Goal: Contribute content: Contribute content

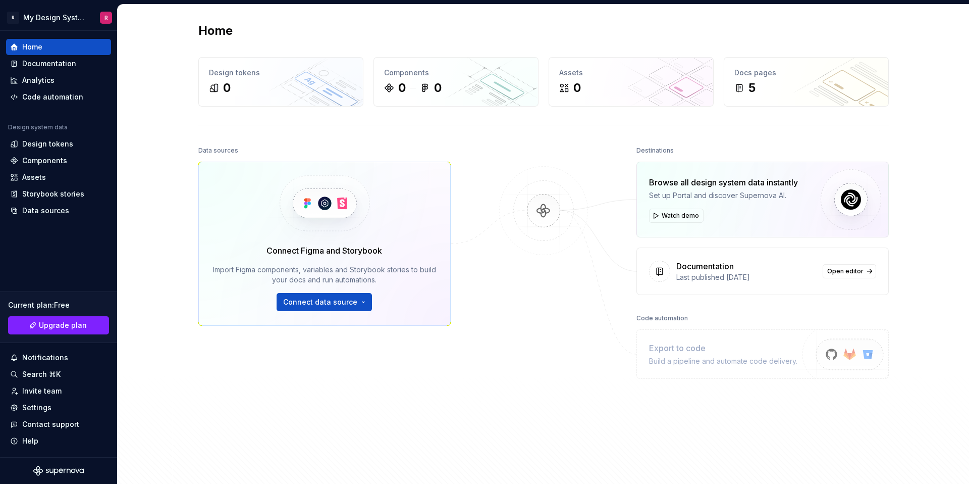
click at [552, 214] on img at bounding box center [544, 221] width 98 height 110
click at [271, 88] on div "0" at bounding box center [281, 88] width 144 height 16
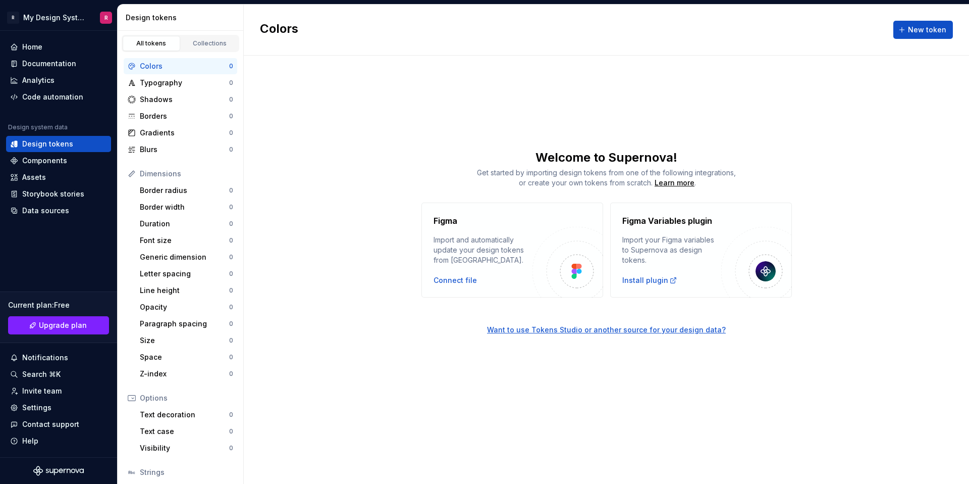
click at [765, 268] on img at bounding box center [766, 271] width 20 height 20
click at [87, 64] on div "Documentation" at bounding box center [58, 64] width 97 height 10
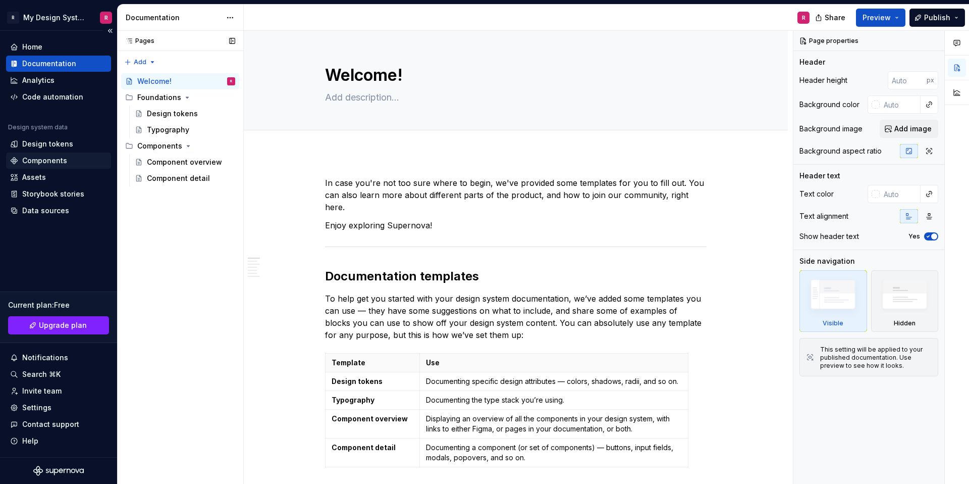
click at [60, 159] on div "Components" at bounding box center [44, 160] width 45 height 10
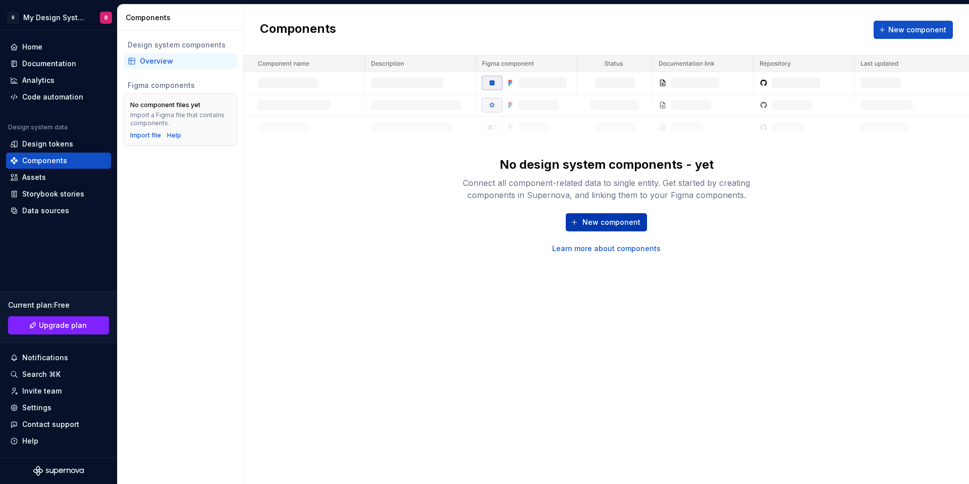
click at [627, 220] on span "New component" at bounding box center [612, 222] width 58 height 10
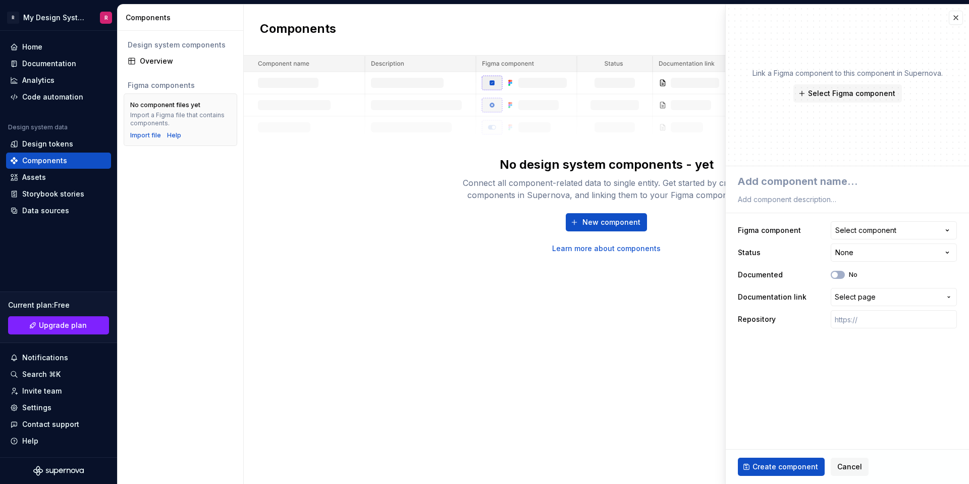
drag, startPoint x: 757, startPoint y: 99, endPoint x: 791, endPoint y: 152, distance: 63.2
click at [791, 152] on div "Link a Figma component to this component in Supernova. Select Figma component" at bounding box center [847, 86] width 243 height 162
click at [821, 92] on span "Select Figma component" at bounding box center [851, 93] width 87 height 10
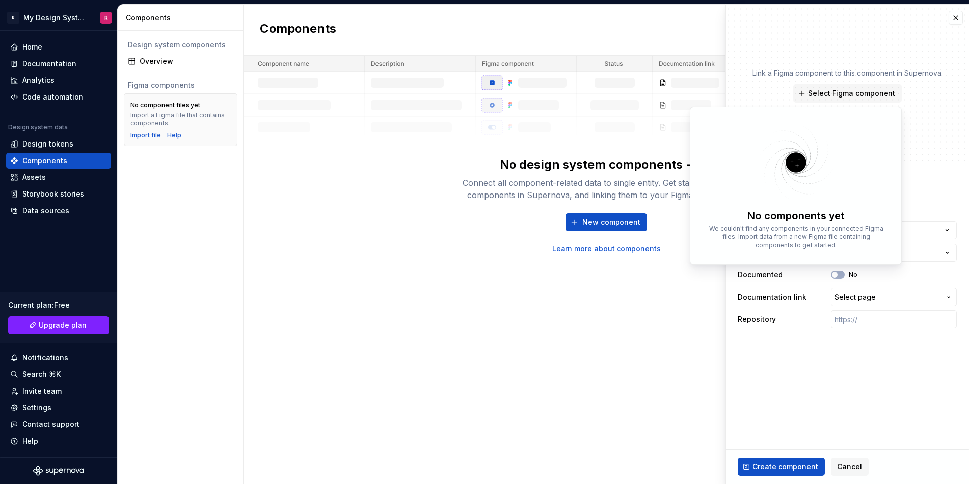
click at [796, 159] on img at bounding box center [796, 162] width 131 height 80
click at [513, 114] on img at bounding box center [606, 97] width 725 height 83
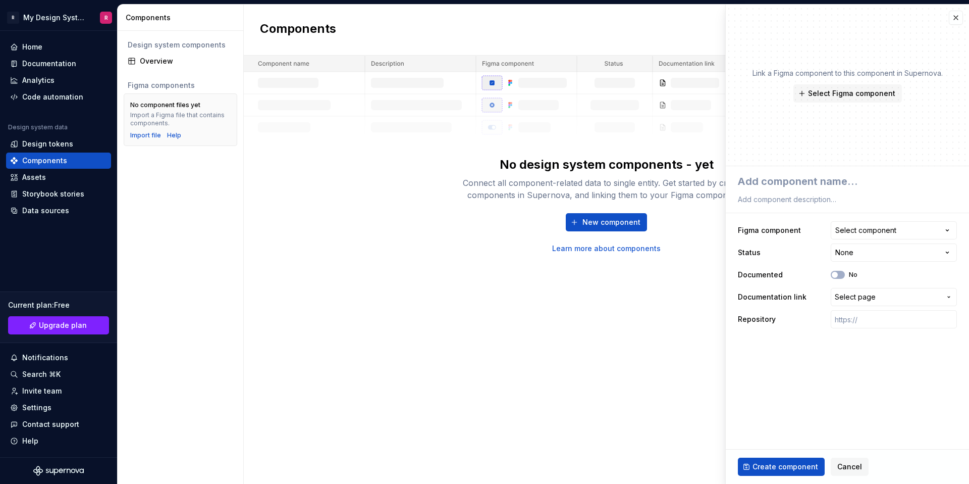
type textarea "*"
